Goal: Task Accomplishment & Management: Use online tool/utility

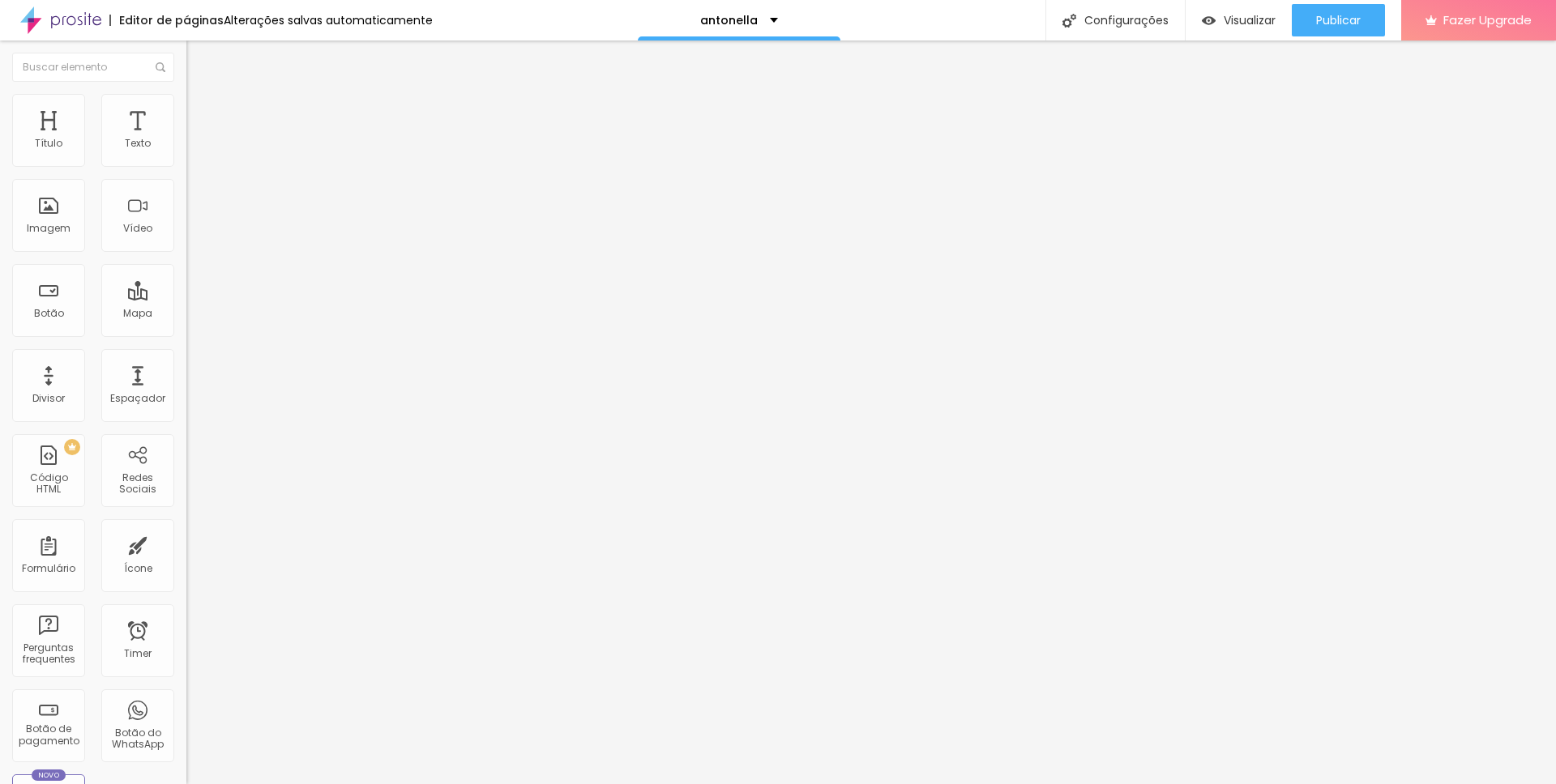
click at [186, 152] on input "[DOMAIN_NAME][URL]" at bounding box center [283, 144] width 194 height 16
paste input "5978109"
type input "[DOMAIN_NAME][URL]"
drag, startPoint x: 152, startPoint y: 186, endPoint x: 33, endPoint y: 159, distance: 122.0
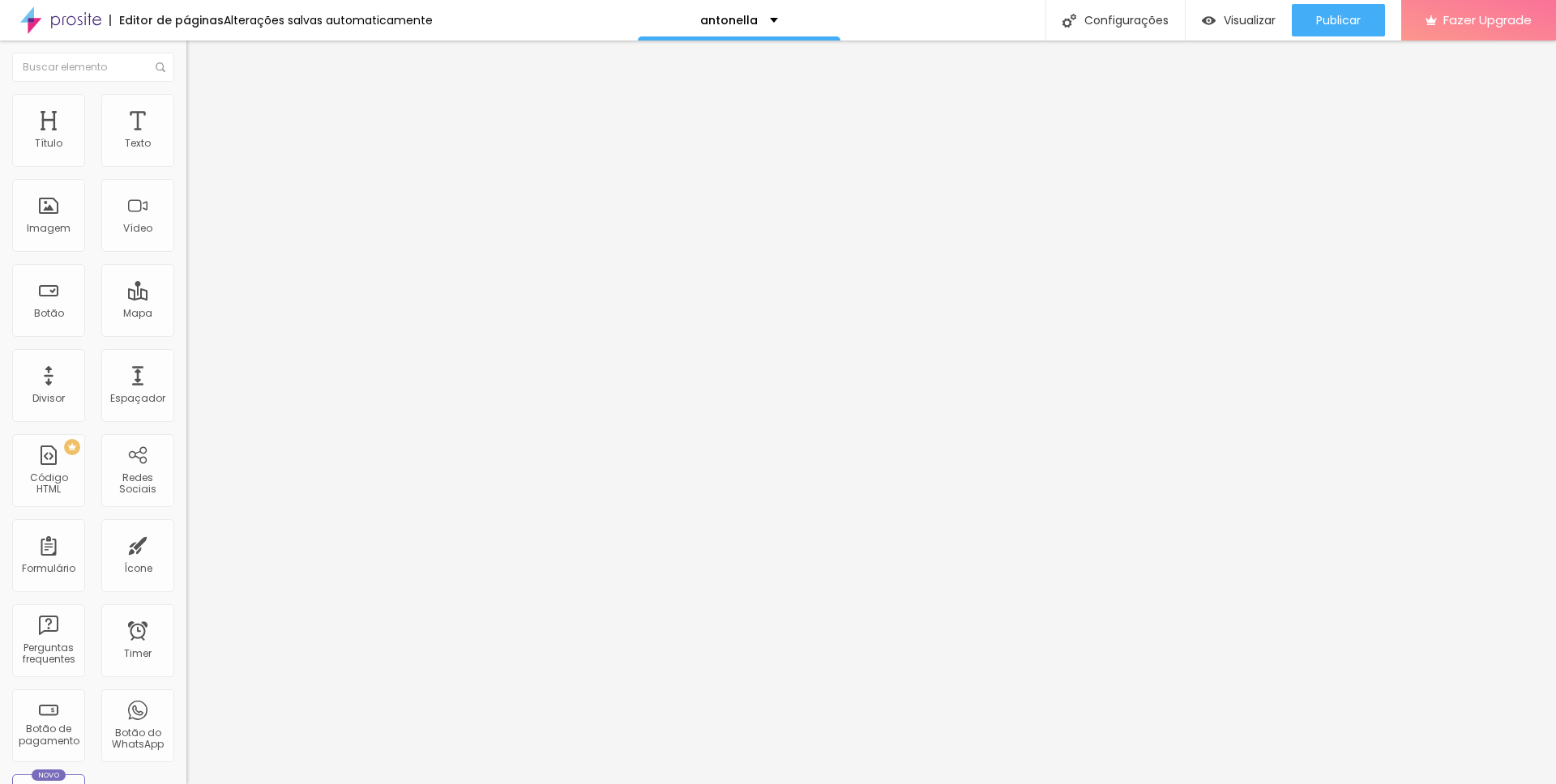
click at [186, 159] on div "URL do vídeo [DOMAIN_NAME][URL]" at bounding box center [280, 146] width 186 height 40
click at [186, 152] on input "[DOMAIN_NAME][URL]" at bounding box center [283, 144] width 194 height 16
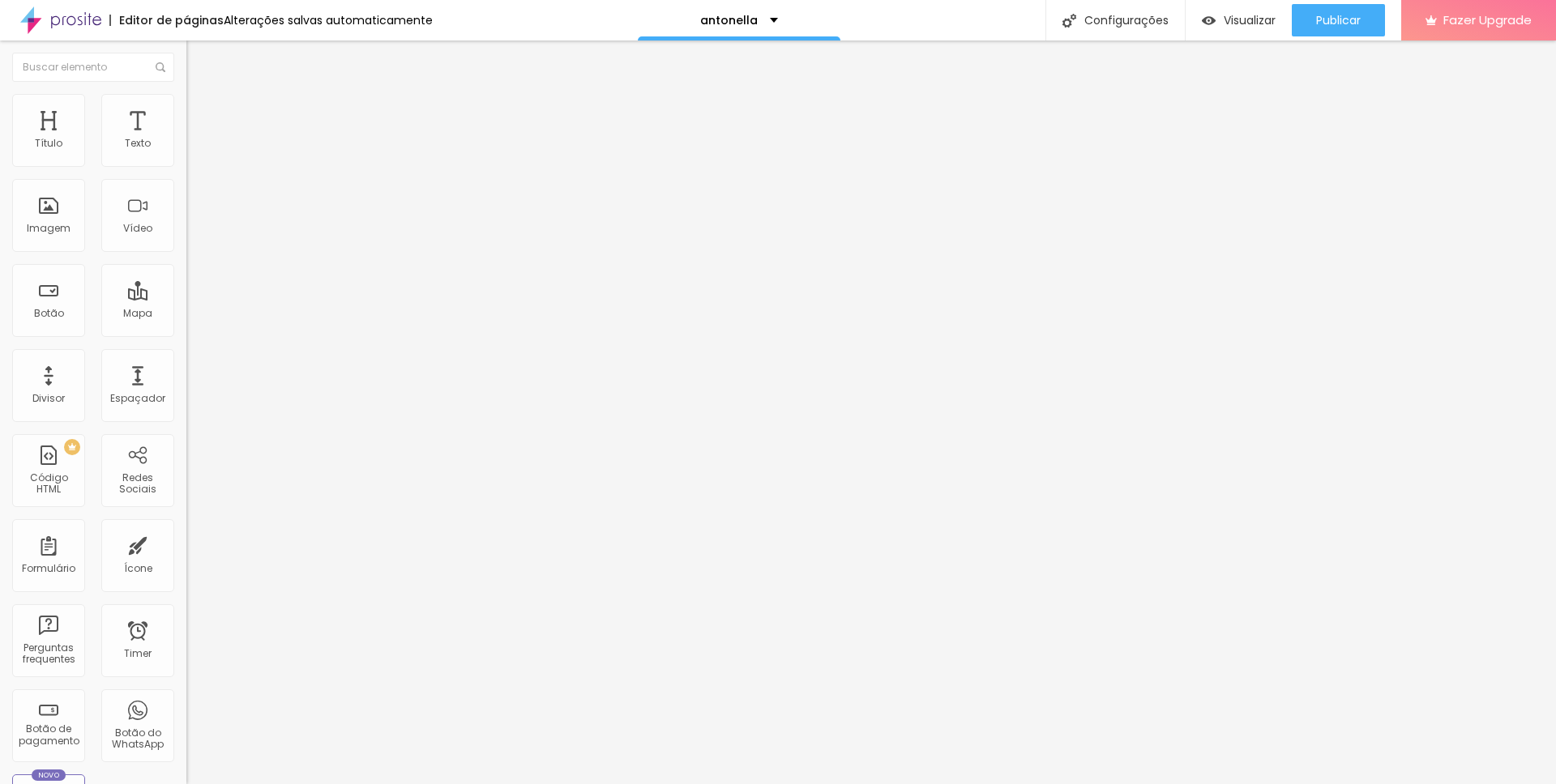
paste input "1125978109"
click at [186, 152] on input "[DOMAIN_NAME][URL]" at bounding box center [283, 144] width 194 height 16
type input "[DOMAIN_NAME][URL]"
